Goal: Navigation & Orientation: Understand site structure

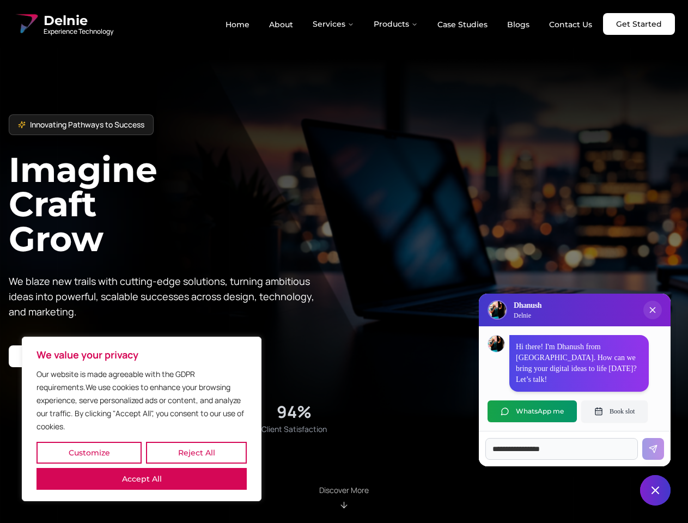
click at [89, 453] on button "Customize" at bounding box center [89, 453] width 105 height 22
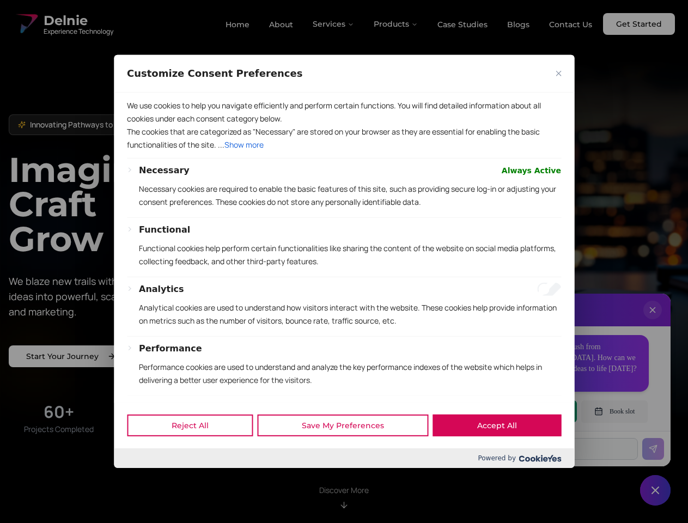
click at [196, 453] on div at bounding box center [344, 261] width 688 height 523
click at [142, 125] on p "We use cookies to help you navigate efficiently and perform certain functions. …" at bounding box center [344, 112] width 434 height 26
click at [344, 151] on p "The cookies that are categorized as "Necessary" are stored on your browser as t…" at bounding box center [344, 138] width 434 height 26
click at [334, 24] on div at bounding box center [344, 261] width 688 height 523
click at [396, 24] on div at bounding box center [344, 261] width 688 height 523
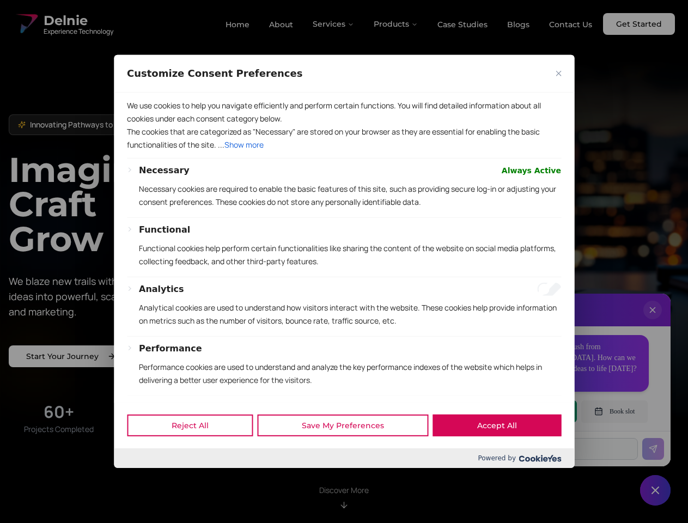
click at [653, 321] on div at bounding box center [344, 261] width 688 height 523
click at [532, 411] on div "Reject All Save My Preferences Accept All" at bounding box center [344, 425] width 460 height 46
click at [615, 411] on div at bounding box center [344, 261] width 688 height 523
click at [656, 490] on div at bounding box center [344, 261] width 688 height 523
